Goal: Book appointment/travel/reservation

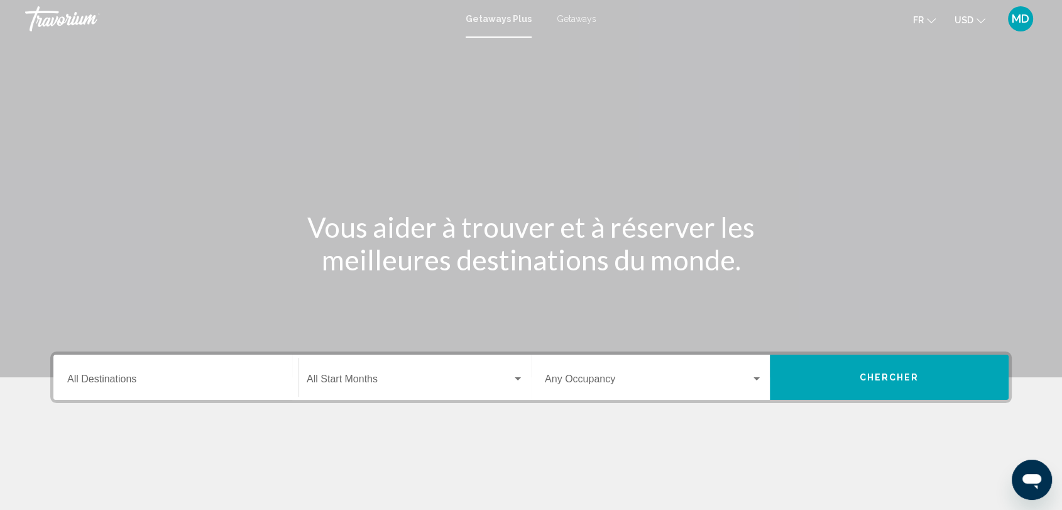
click at [100, 381] on input "Destination All Destinations" at bounding box center [175, 381] width 217 height 11
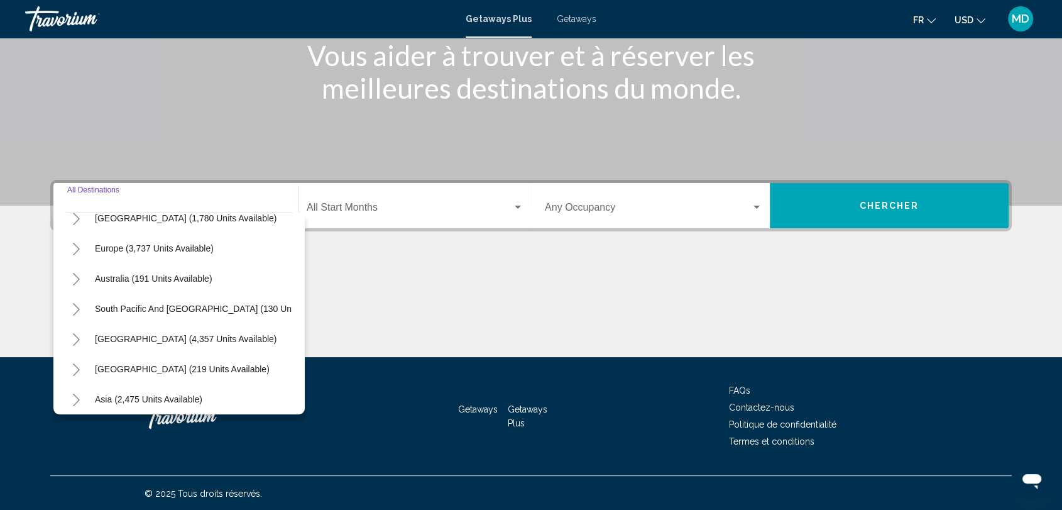
scroll to position [214, 3]
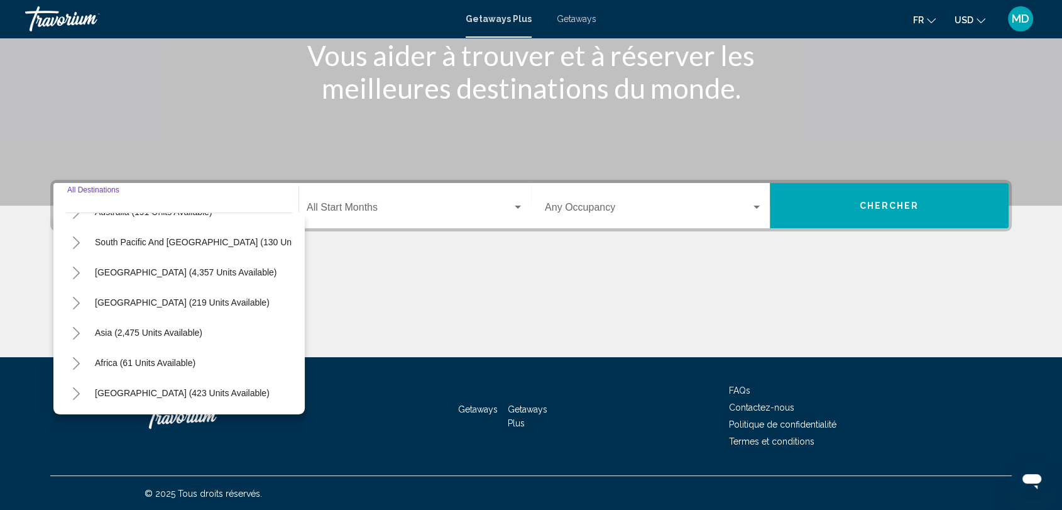
click at [73, 328] on button "Toggle Asia (2,475 units available)" at bounding box center [75, 332] width 25 height 25
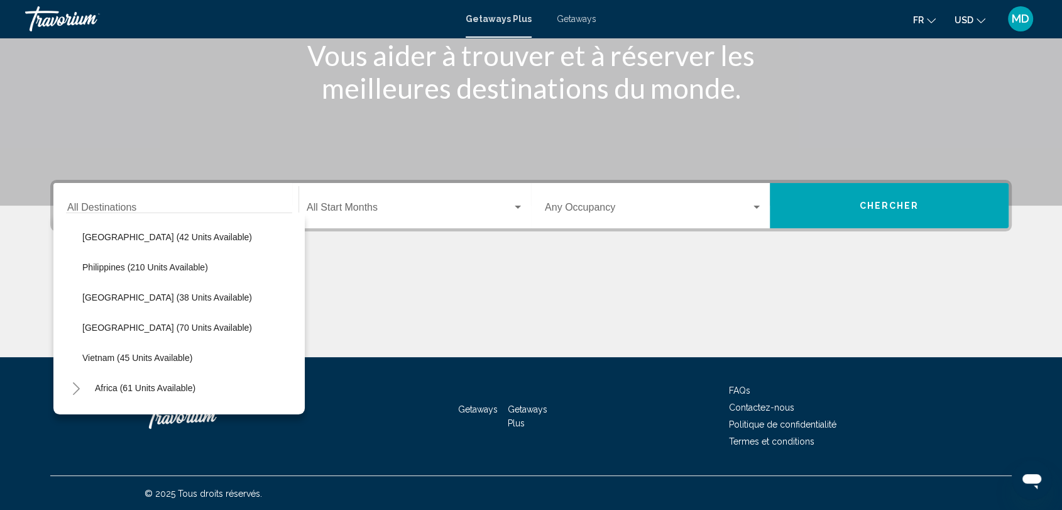
scroll to position [545, 3]
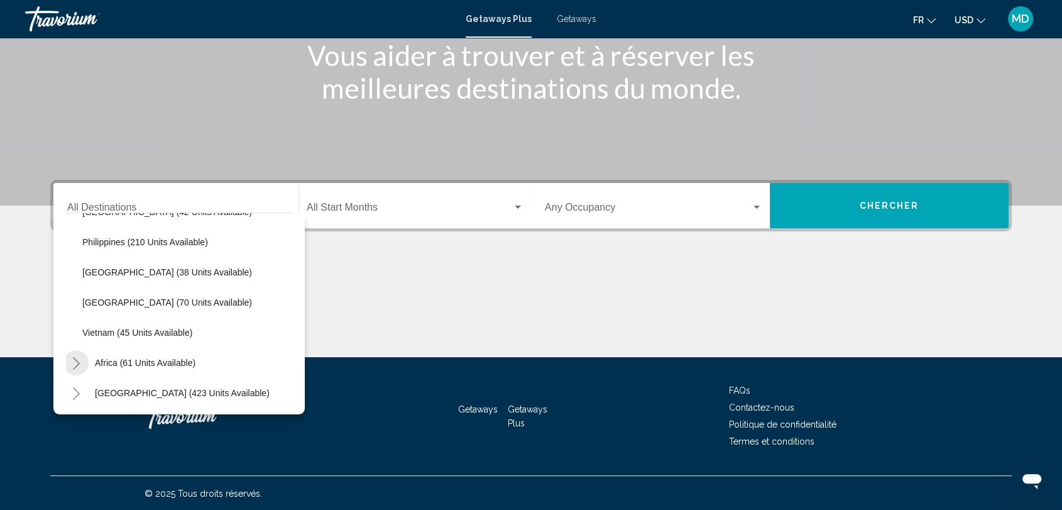
click at [72, 357] on icon "Toggle Africa (61 units available)" at bounding box center [76, 363] width 9 height 13
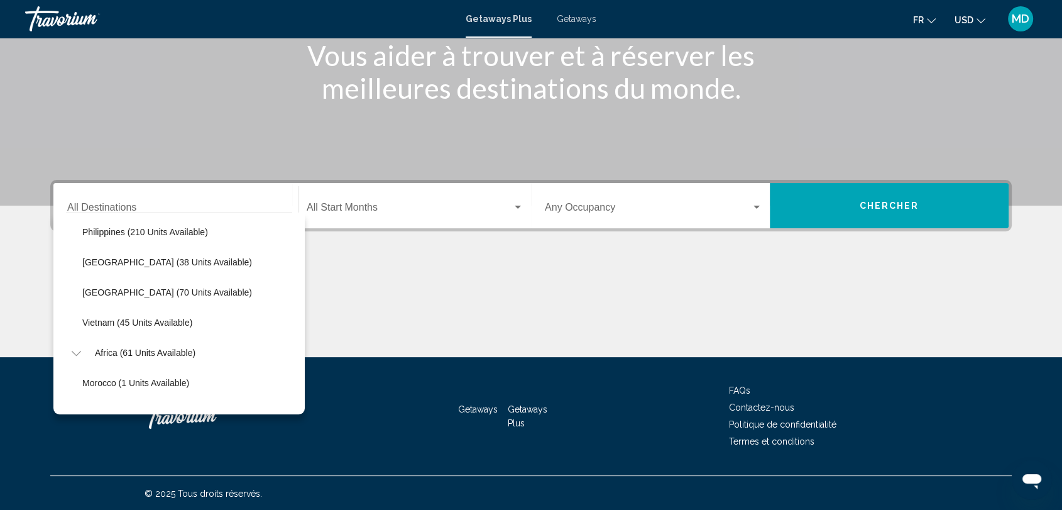
scroll to position [636, 3]
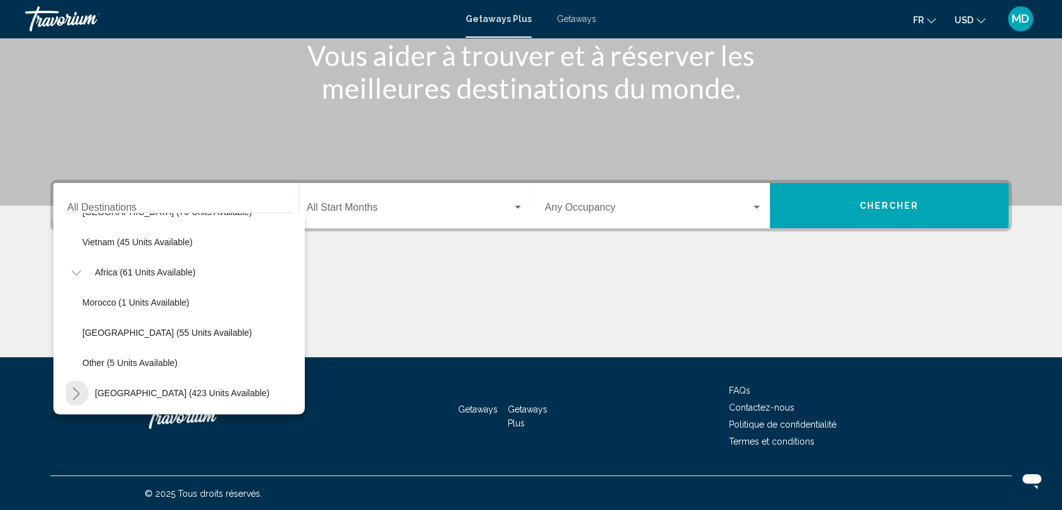
click at [73, 387] on icon "Toggle Middle East (423 units available)" at bounding box center [76, 393] width 9 height 13
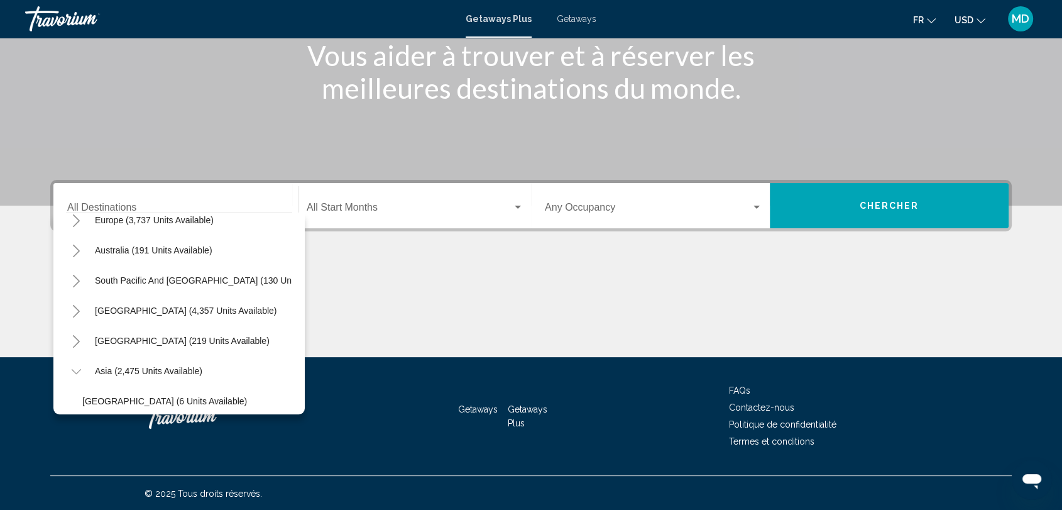
scroll to position [165, 3]
click at [81, 241] on button "Toggle Australia (191 units available)" at bounding box center [75, 250] width 25 height 25
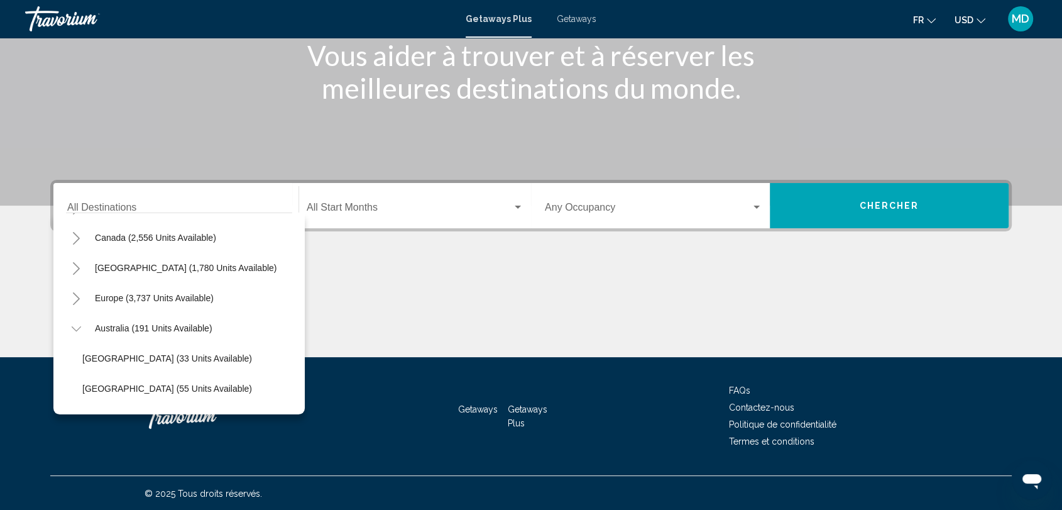
scroll to position [0, 3]
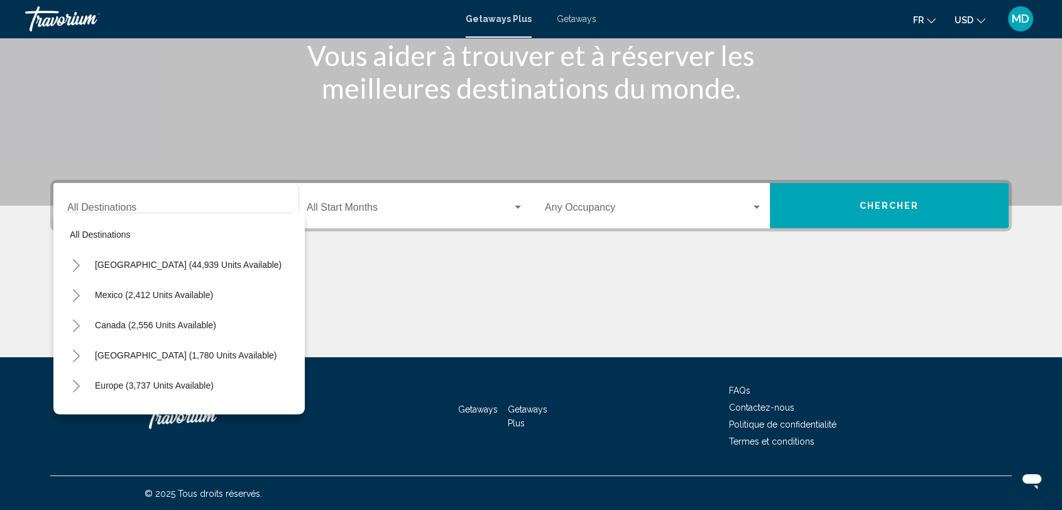
click at [160, 198] on div "Destination All Destinations" at bounding box center [175, 206] width 217 height 40
click at [154, 213] on div "All destinations [GEOGRAPHIC_DATA] (44,939 units available) [GEOGRAPHIC_DATA] (…" at bounding box center [179, 310] width 226 height 195
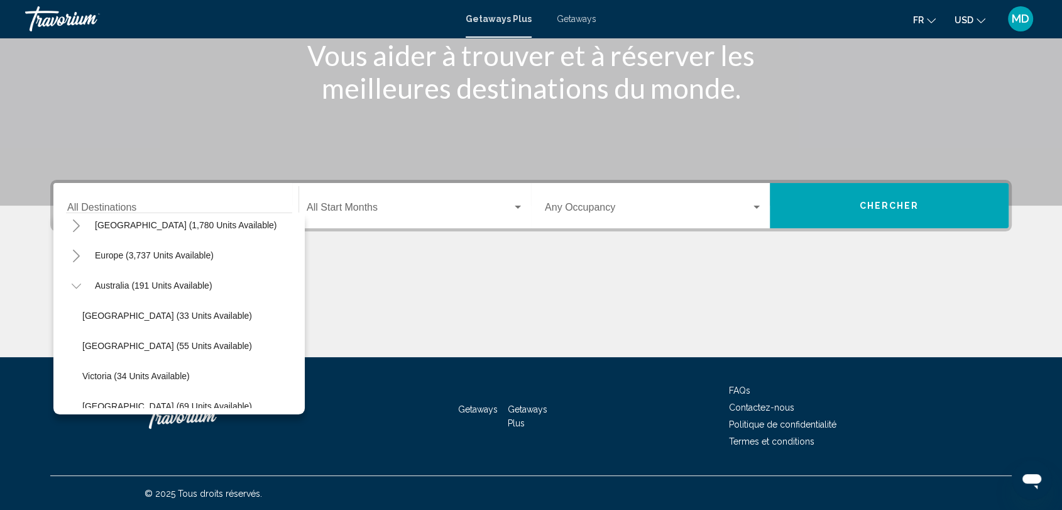
scroll to position [137, 3]
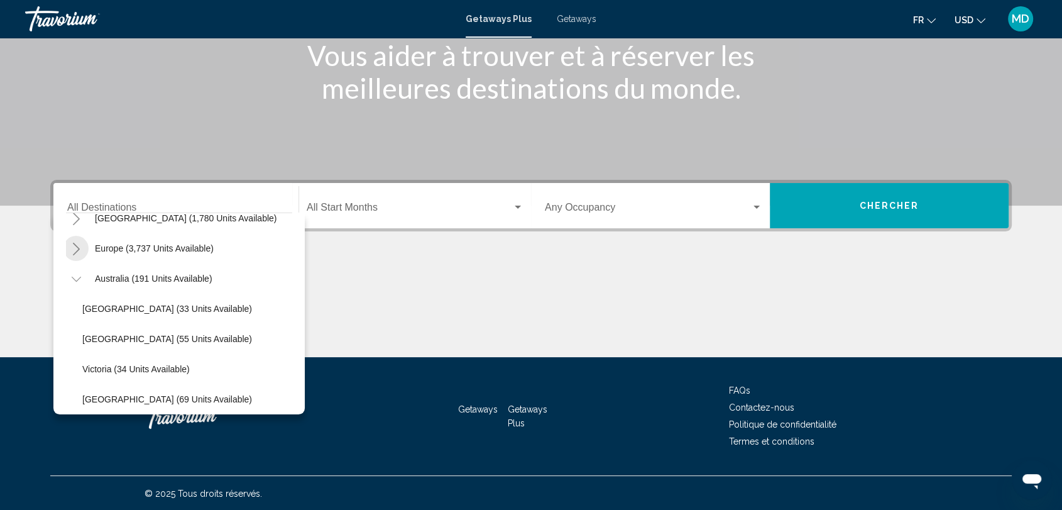
click at [82, 248] on button "Toggle Europe (3,737 units available)" at bounding box center [75, 248] width 25 height 25
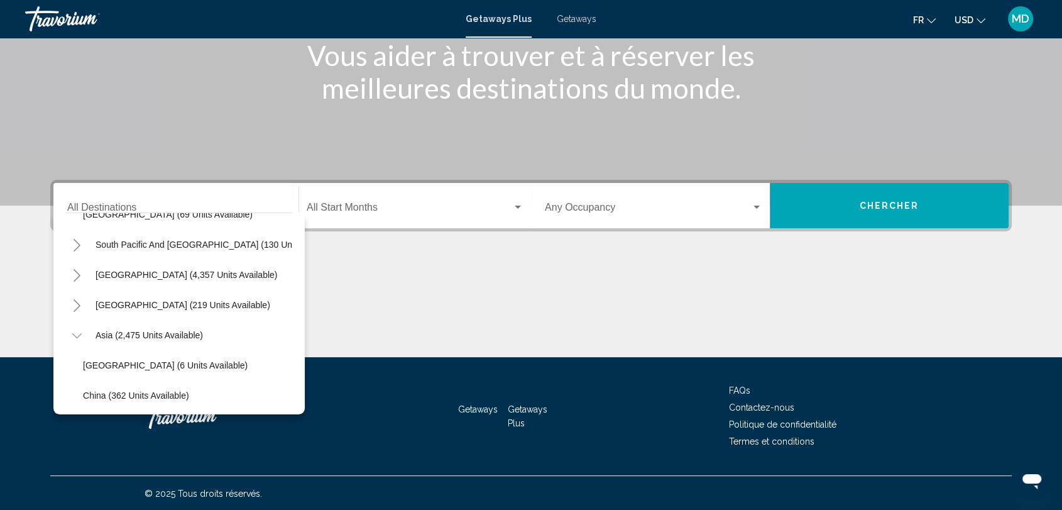
scroll to position [932, 2]
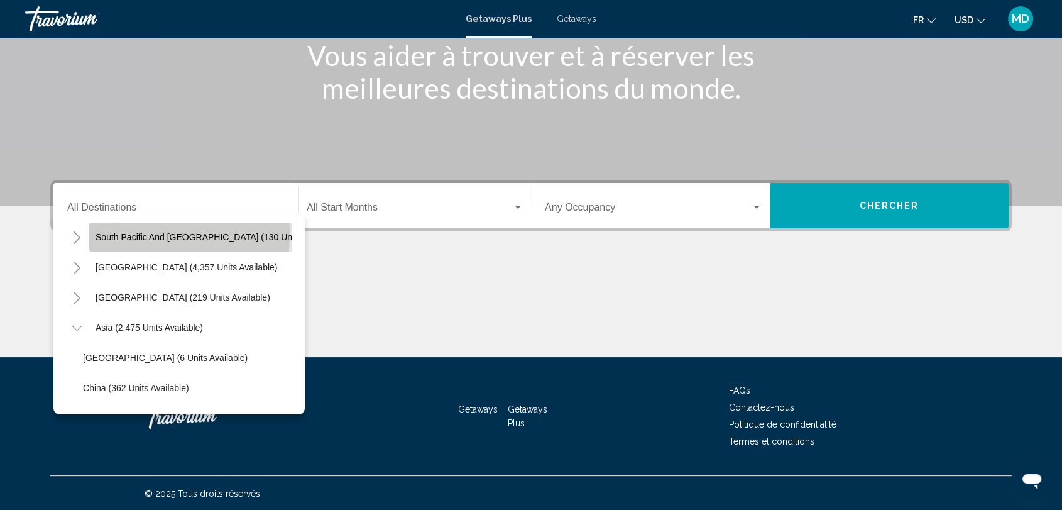
click at [123, 233] on span "South Pacific and [GEOGRAPHIC_DATA] (130 units available)" at bounding box center [218, 237] width 246 height 10
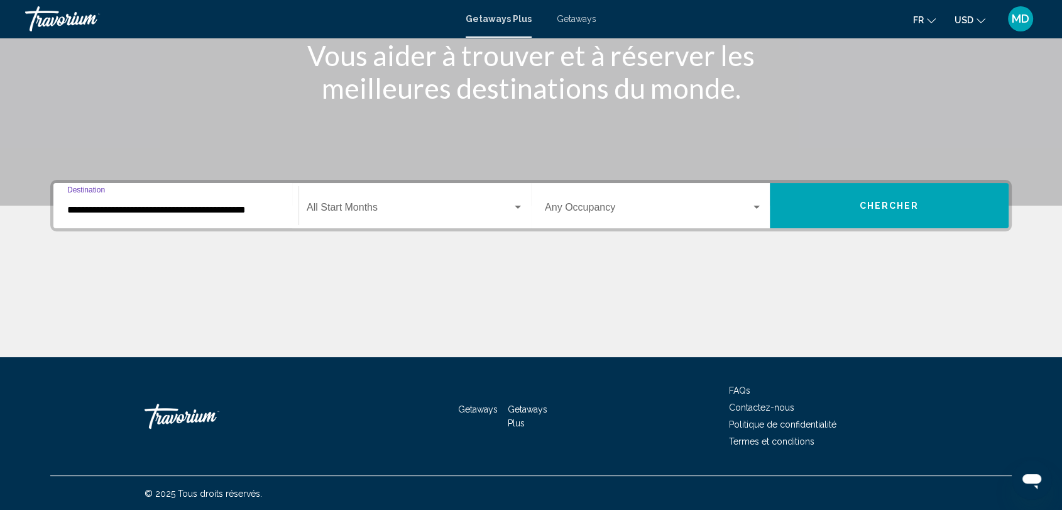
click at [106, 207] on input "**********" at bounding box center [175, 209] width 217 height 11
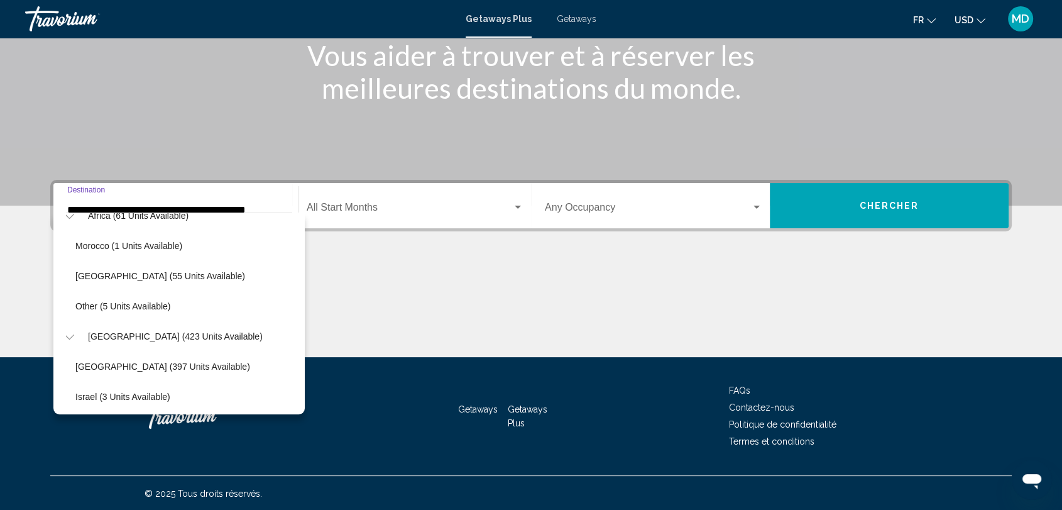
scroll to position [1467, 9]
click at [117, 307] on span "Other (5 units available)" at bounding box center [122, 305] width 95 height 10
type input "**********"
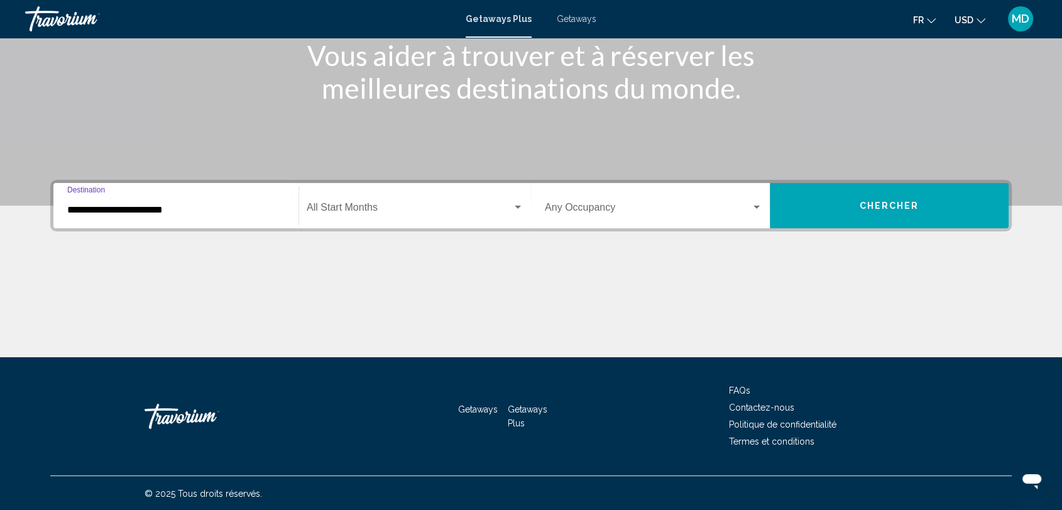
click at [441, 204] on span "Search widget" at bounding box center [409, 209] width 205 height 11
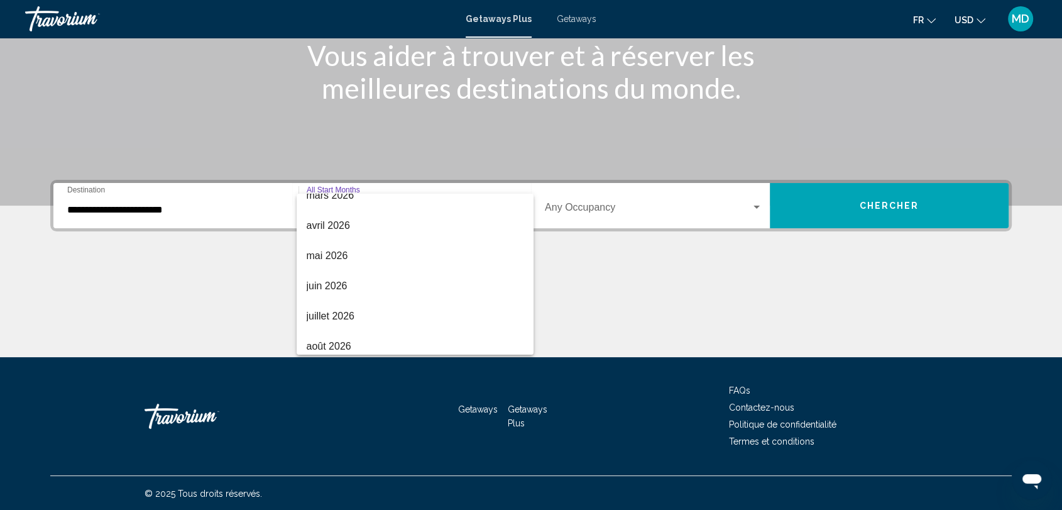
scroll to position [258, 0]
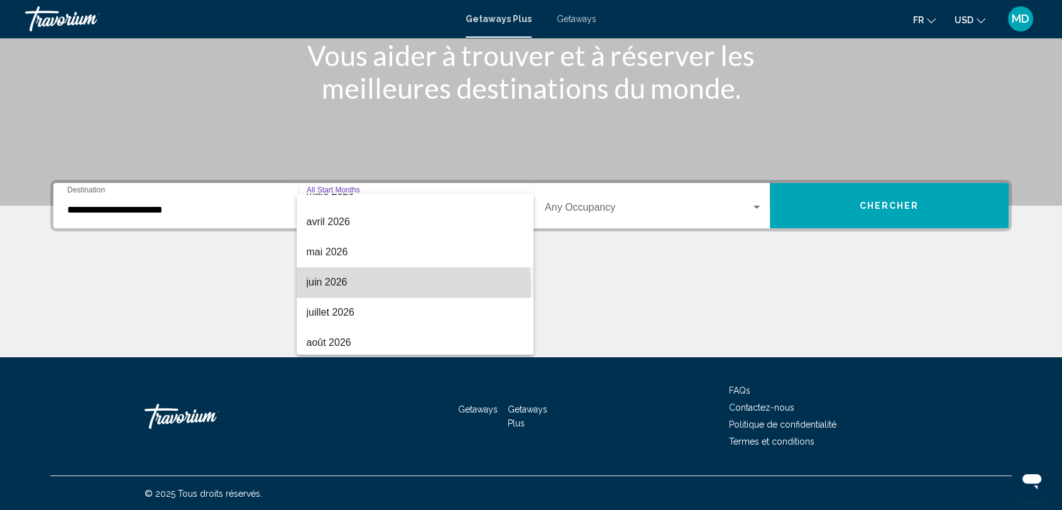
click at [413, 285] on span "juin 2026" at bounding box center [415, 282] width 217 height 30
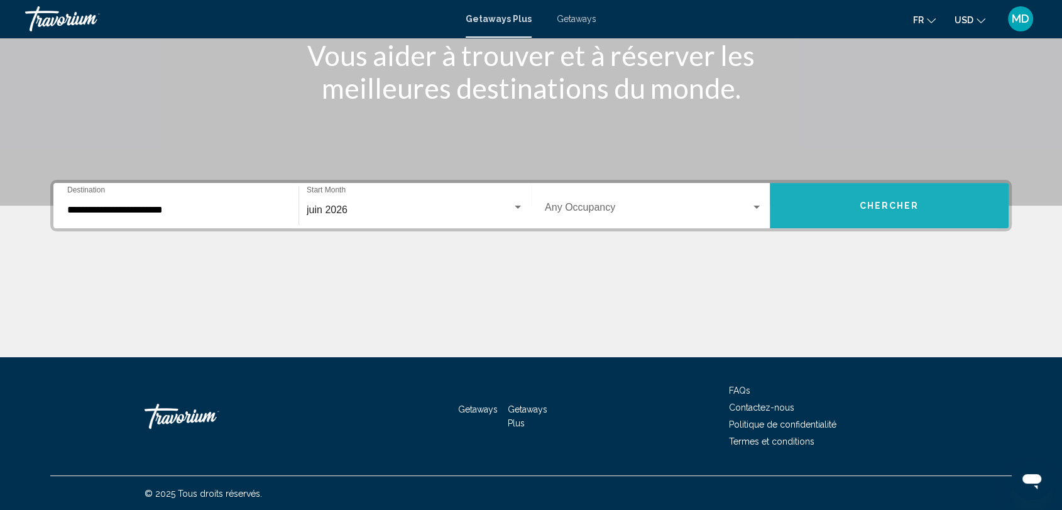
click at [844, 207] on button "Chercher" at bounding box center [889, 205] width 239 height 45
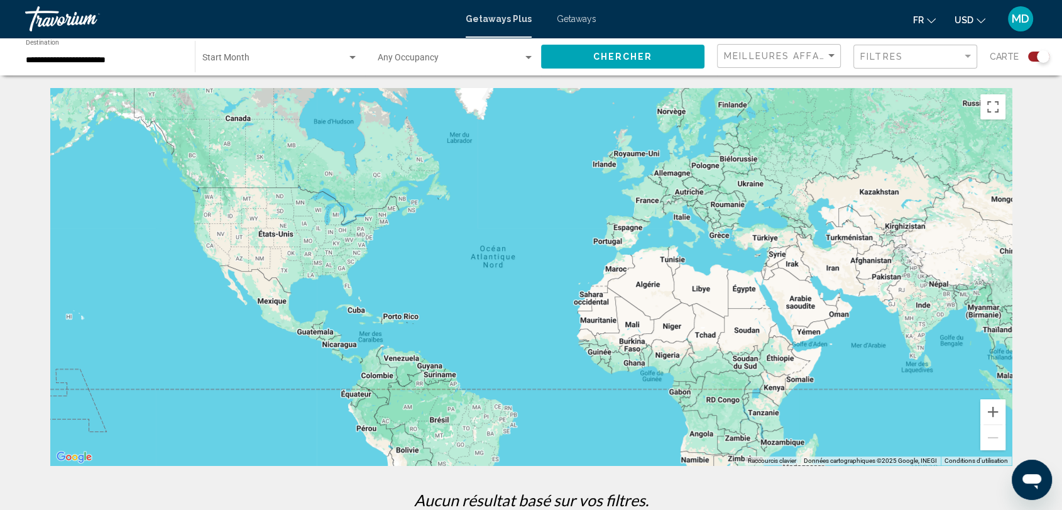
click at [136, 65] on div "**********" at bounding box center [104, 57] width 156 height 35
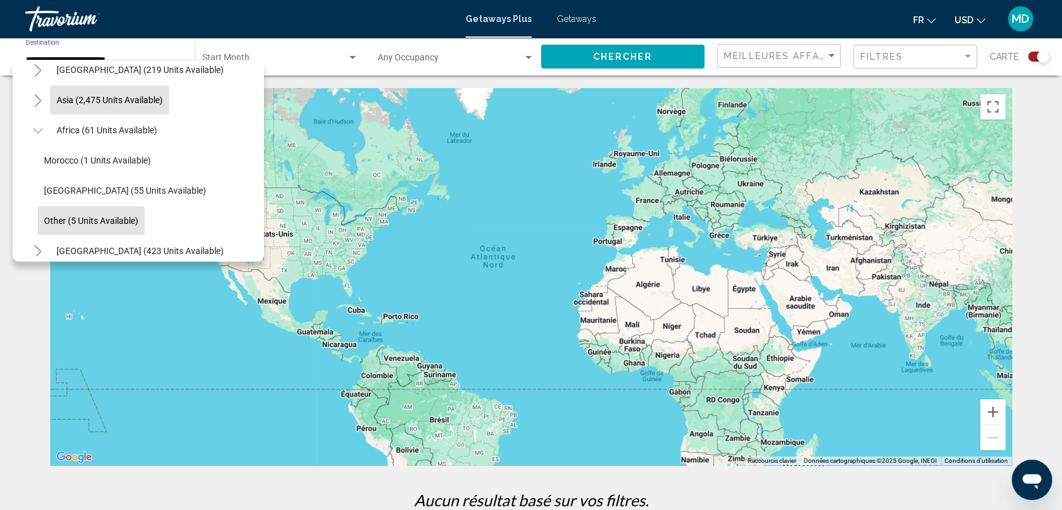
scroll to position [281, 0]
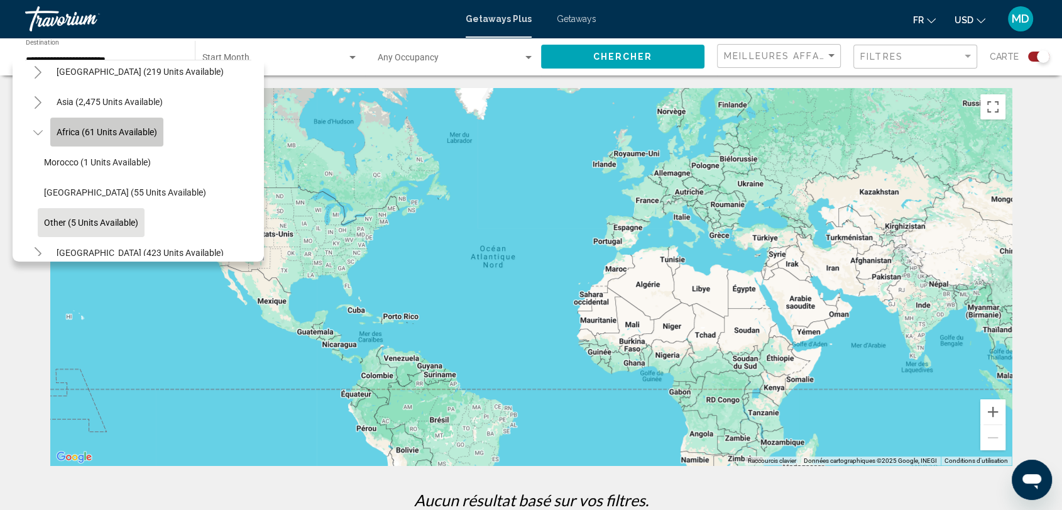
click at [81, 131] on span "Africa (61 units available)" at bounding box center [107, 132] width 101 height 10
type input "**********"
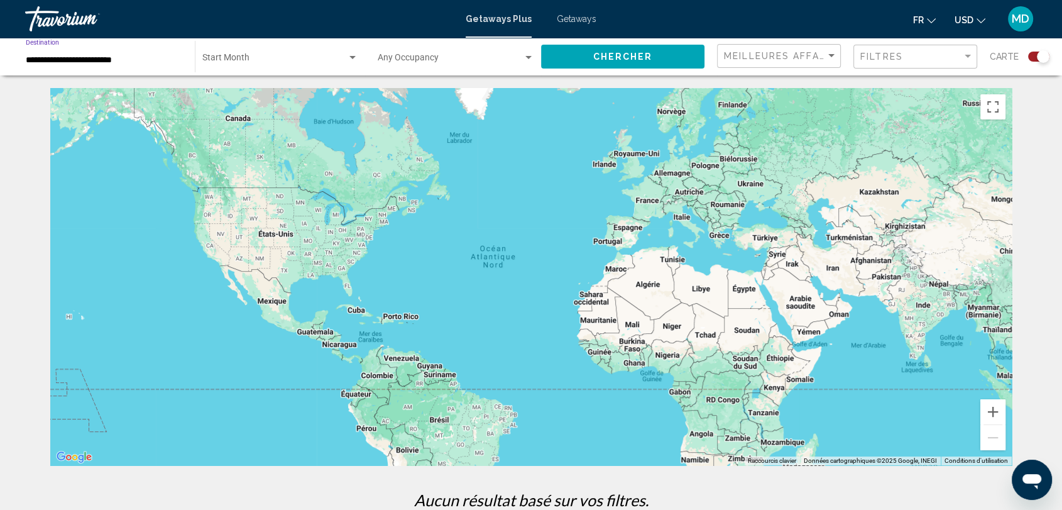
click at [581, 58] on button "Chercher" at bounding box center [622, 56] width 163 height 23
click at [566, 20] on span "Getaways" at bounding box center [577, 19] width 40 height 10
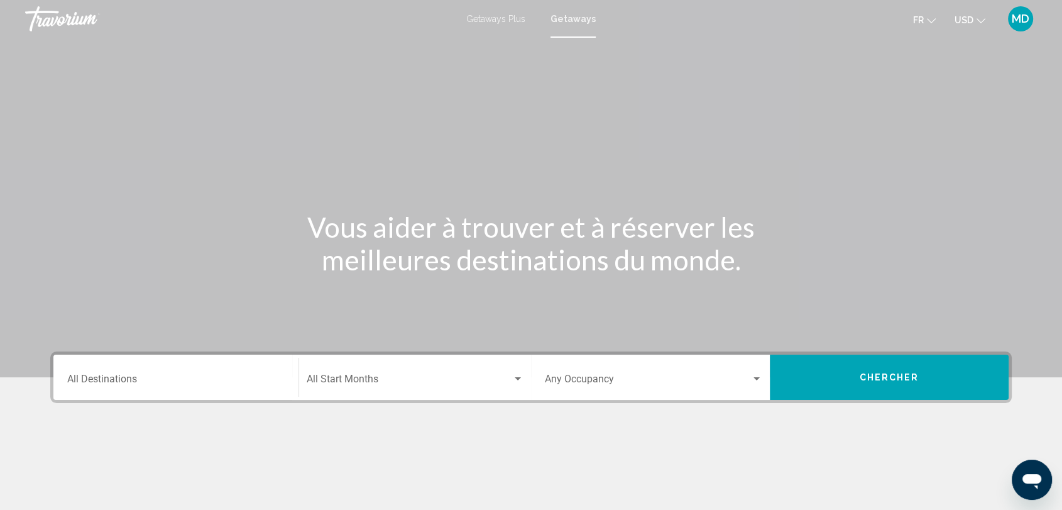
click at [153, 380] on input "Destination All Destinations" at bounding box center [175, 381] width 217 height 11
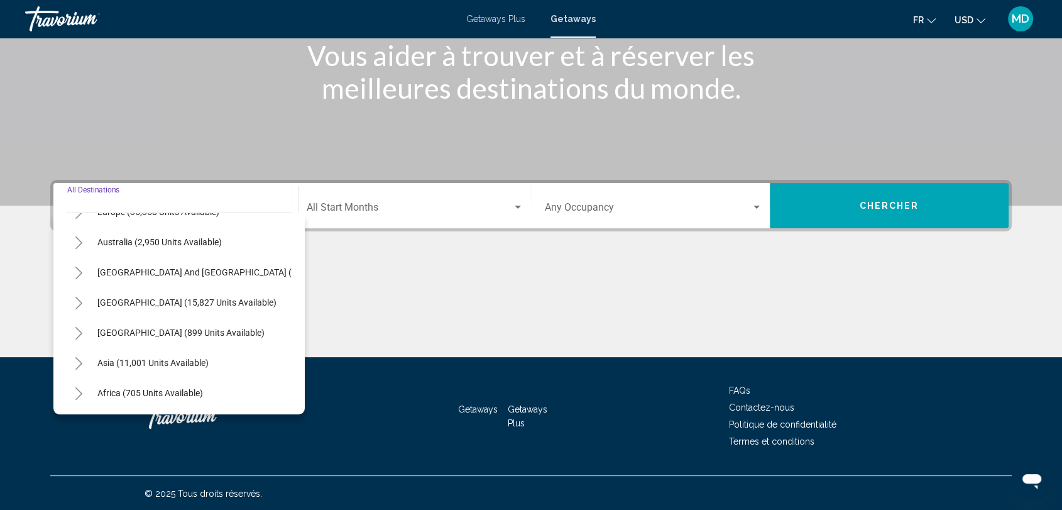
scroll to position [214, 0]
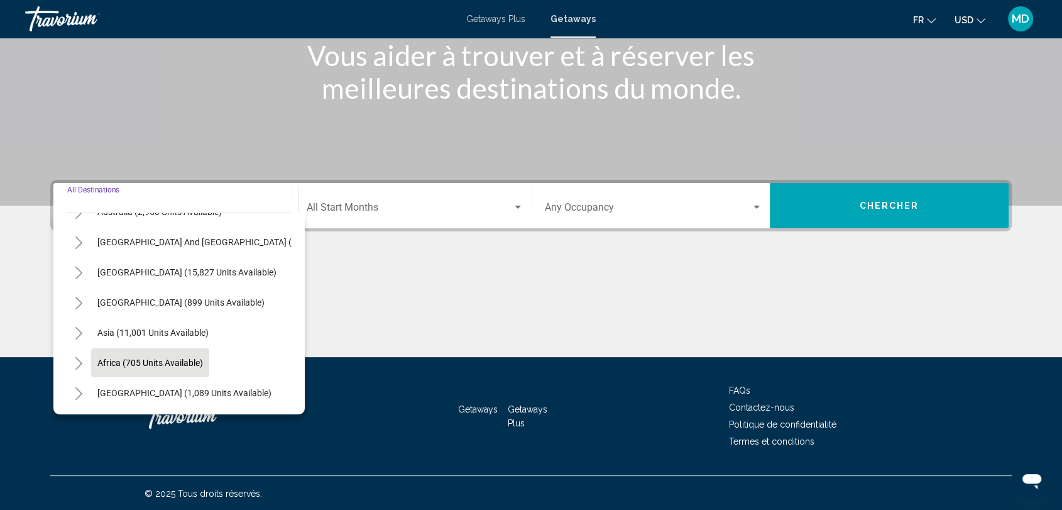
click at [141, 357] on span "Africa (705 units available)" at bounding box center [150, 362] width 106 height 10
type input "**********"
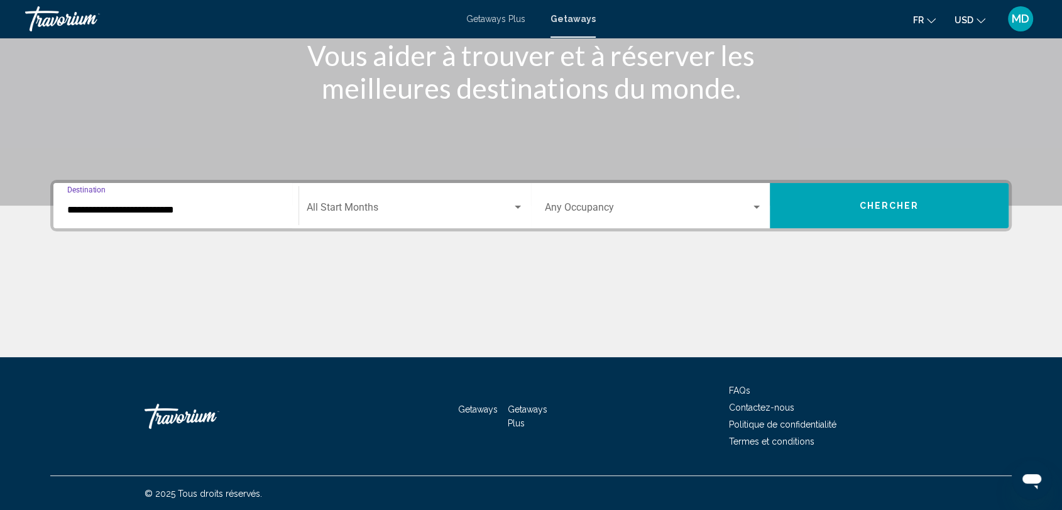
click at [459, 212] on span "Search widget" at bounding box center [409, 209] width 205 height 11
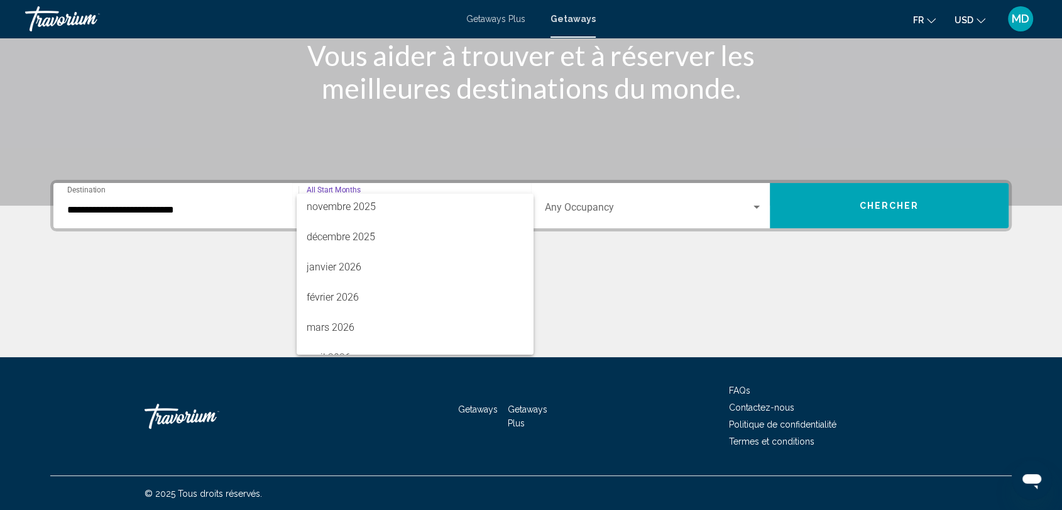
scroll to position [209, 0]
click at [444, 322] on span "juin 2026" at bounding box center [415, 332] width 217 height 30
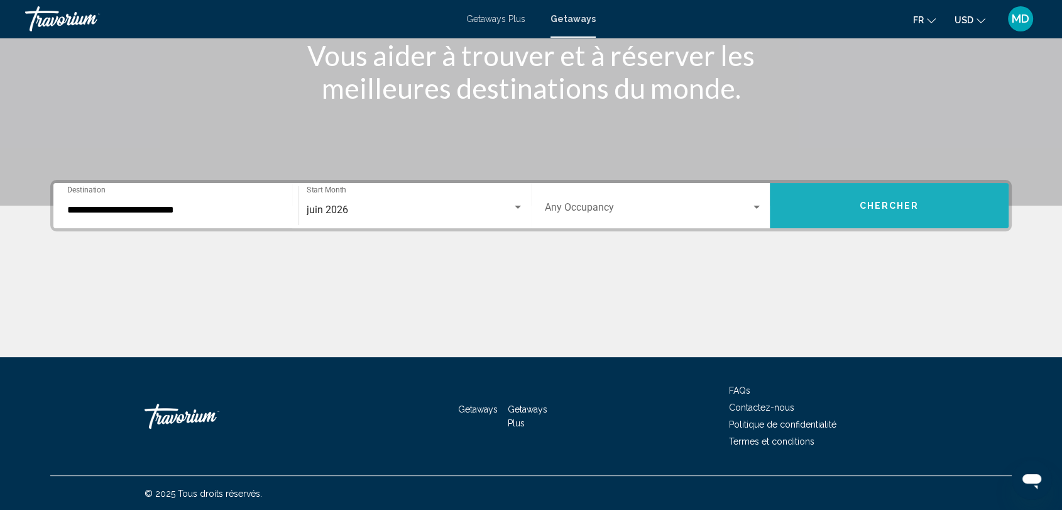
click at [859, 204] on button "Chercher" at bounding box center [889, 205] width 239 height 45
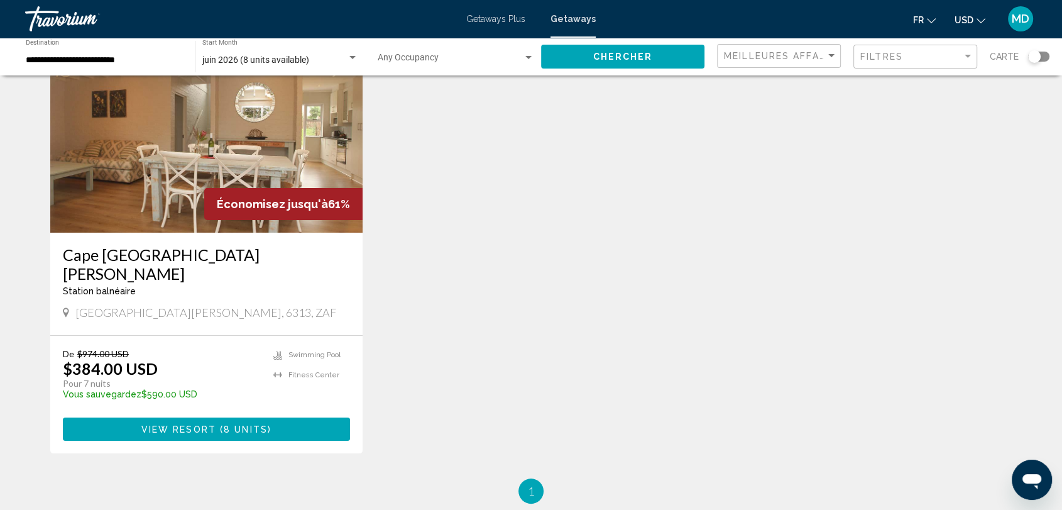
scroll to position [92, 0]
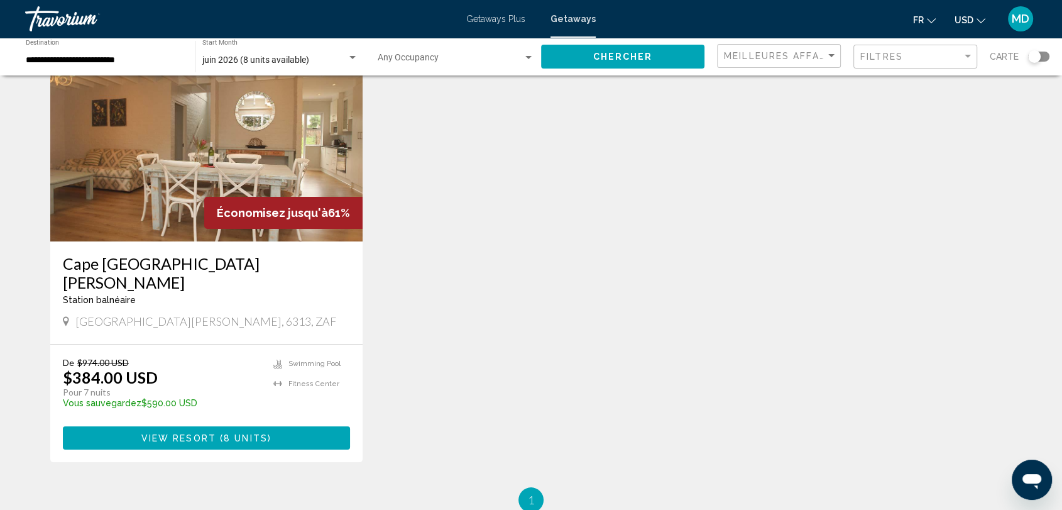
click at [171, 167] on img "Main content" at bounding box center [206, 140] width 312 height 201
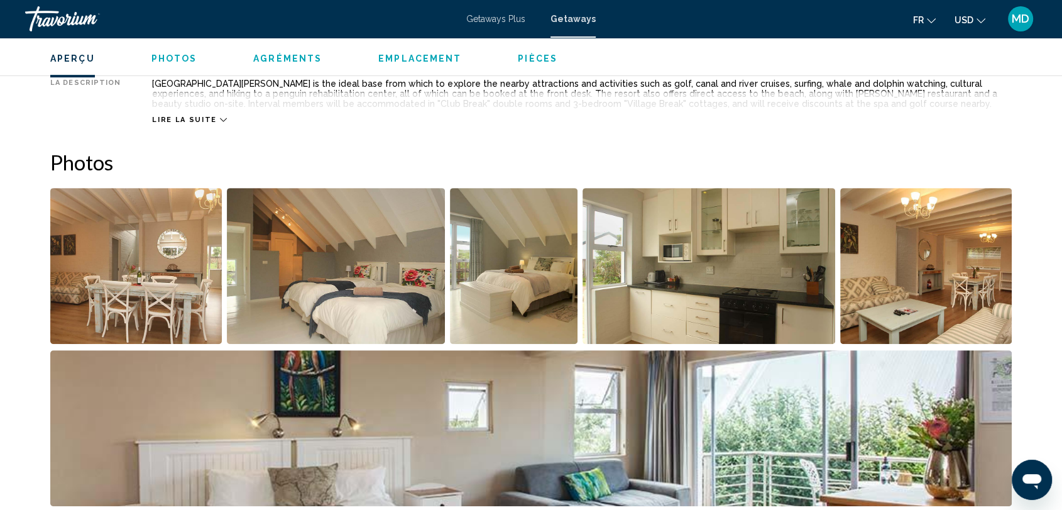
scroll to position [477, 0]
